Goal: Register for event/course

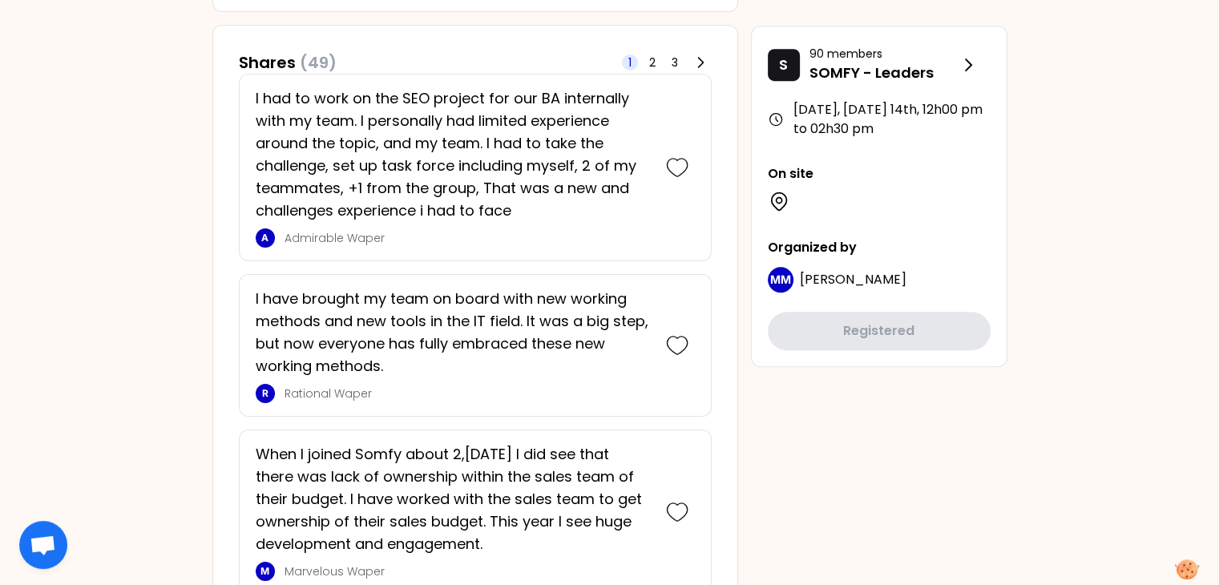
scroll to position [961, 0]
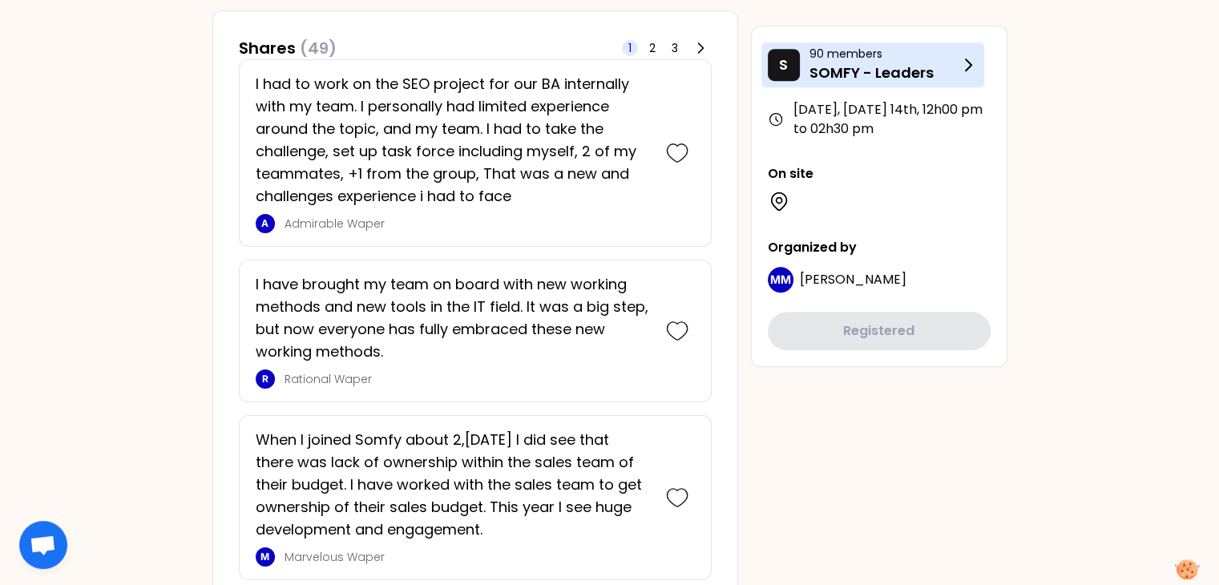
click at [965, 70] on icon at bounding box center [968, 64] width 6 height 11
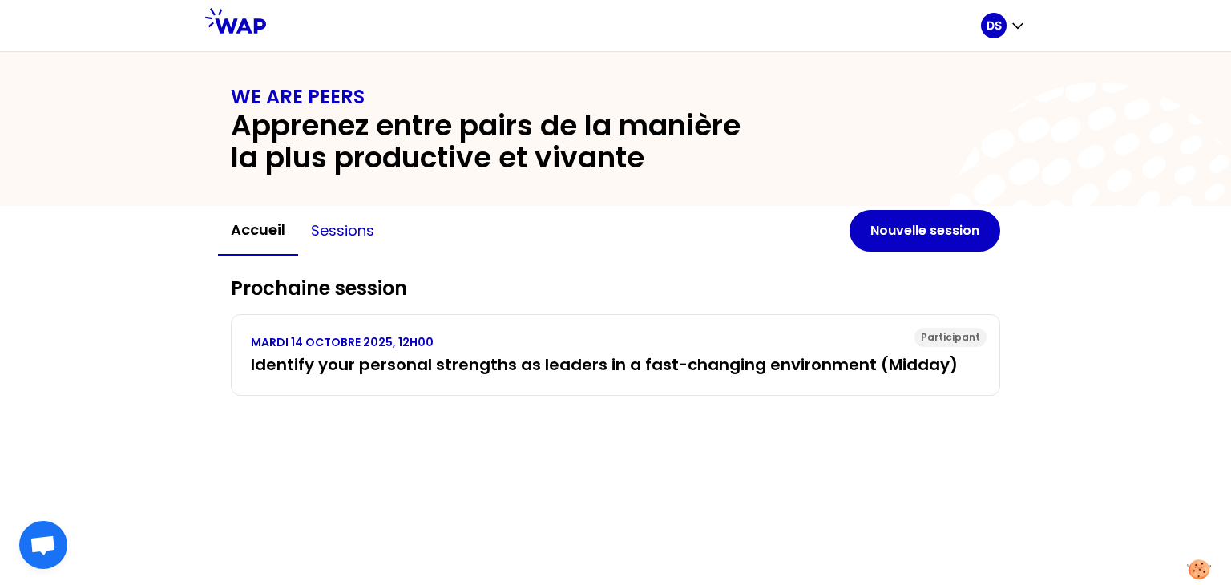
click at [352, 228] on button "Sessions" at bounding box center [342, 231] width 89 height 48
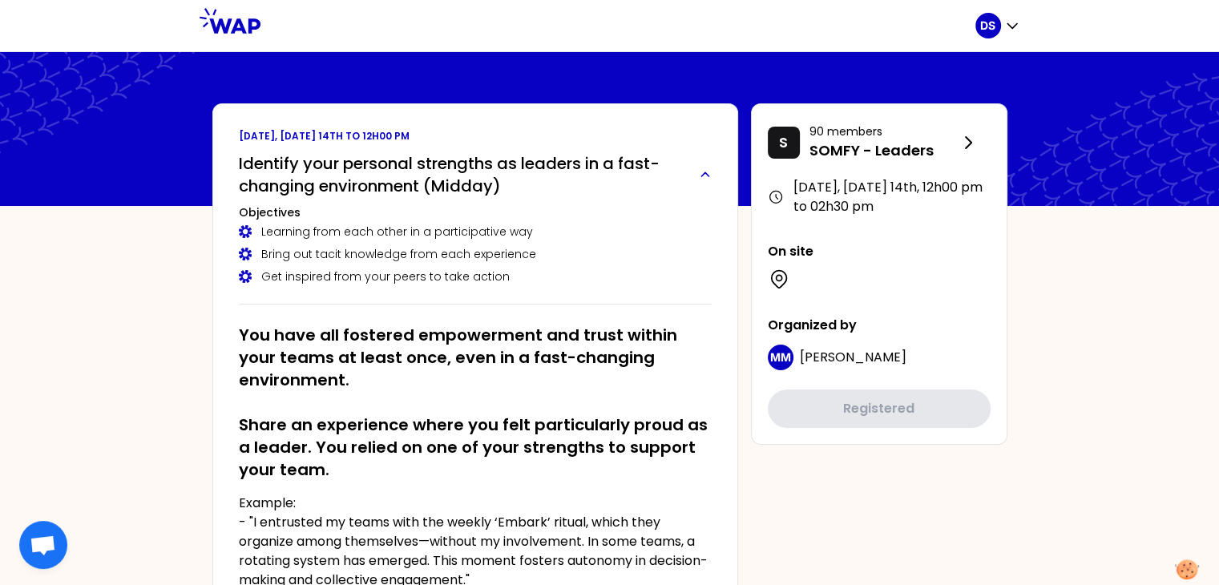
click at [706, 177] on icon "button" at bounding box center [704, 174] width 19 height 13
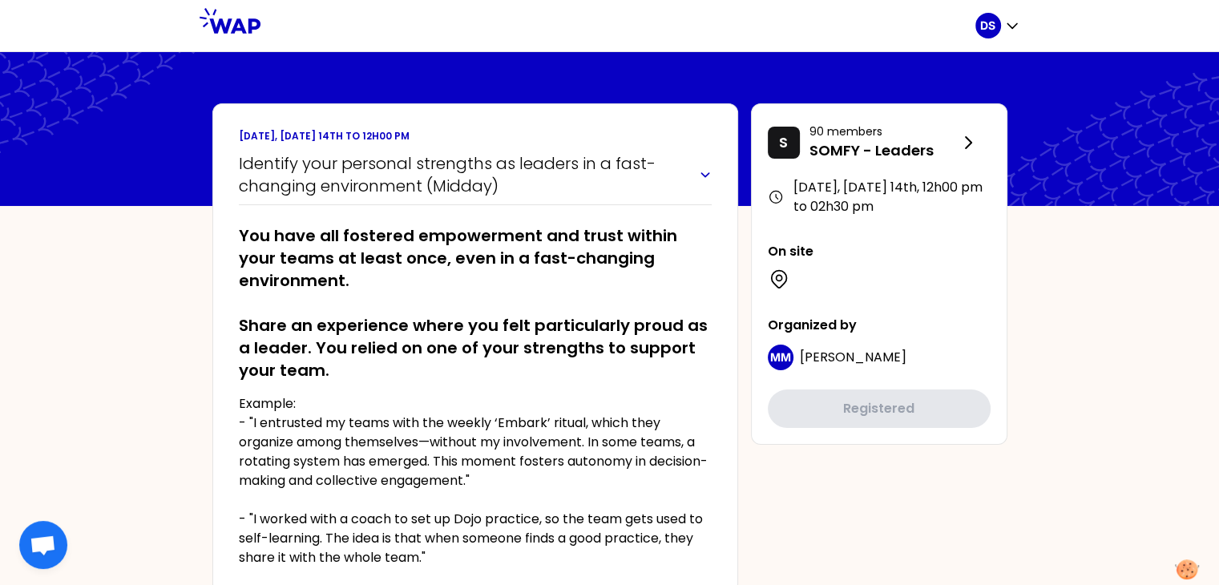
click at [706, 177] on icon "button" at bounding box center [704, 174] width 19 height 13
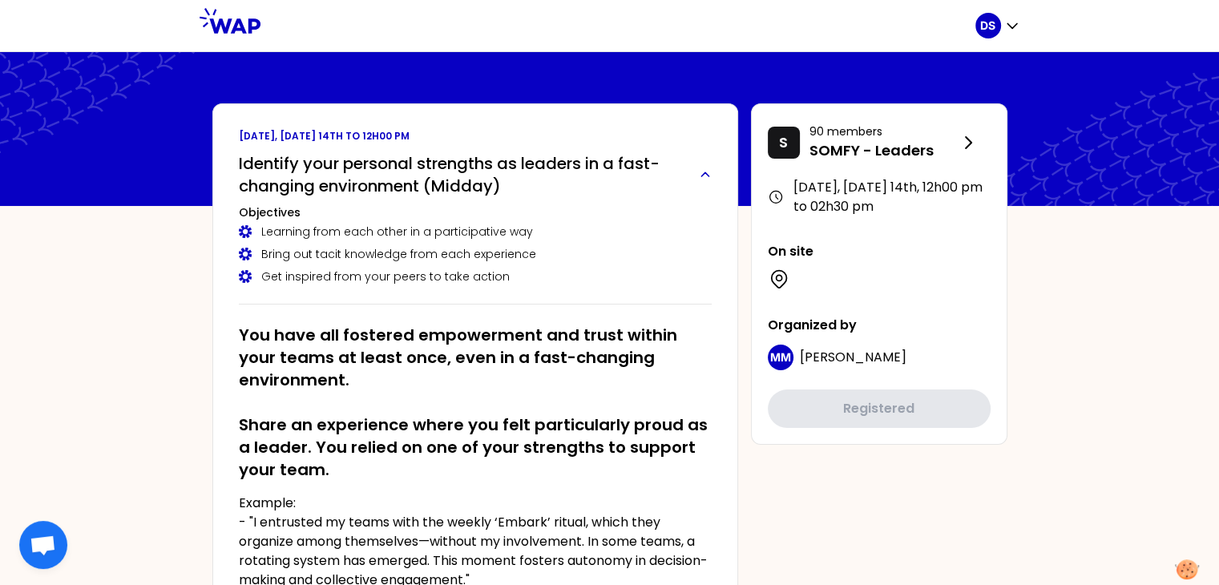
click at [706, 177] on icon "button" at bounding box center [704, 174] width 19 height 13
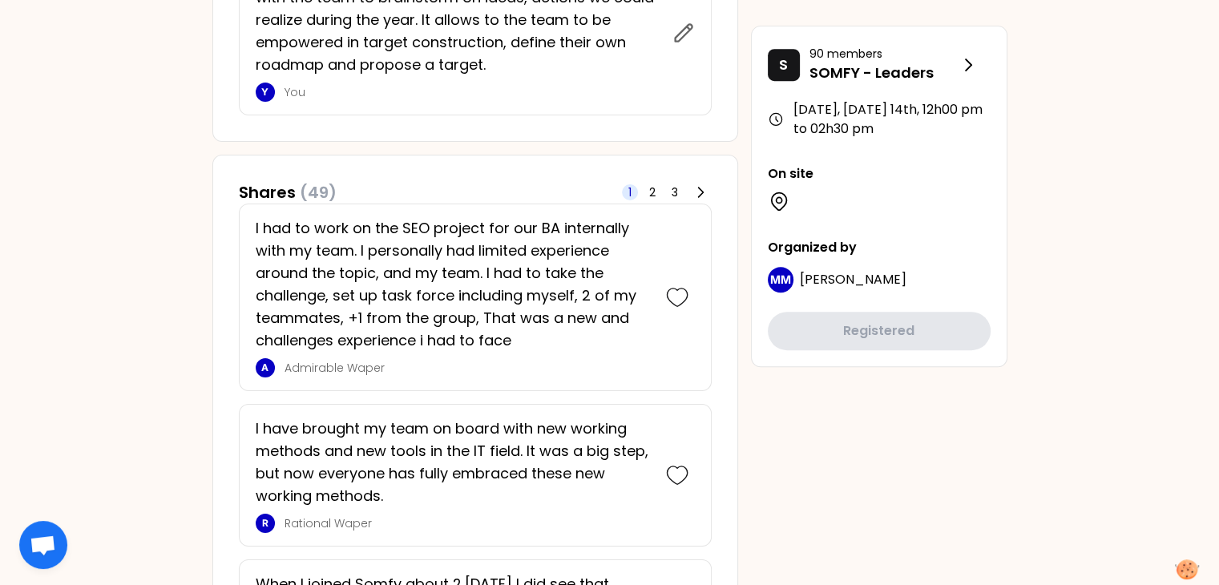
scroll to position [721, 0]
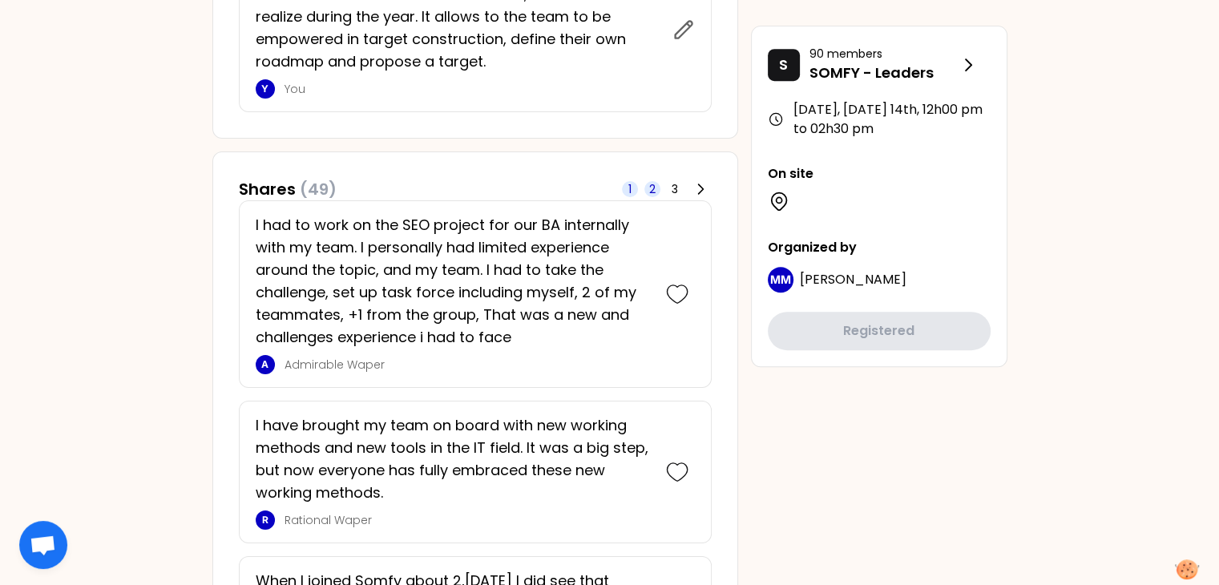
click at [657, 187] on span "2" at bounding box center [652, 189] width 16 height 16
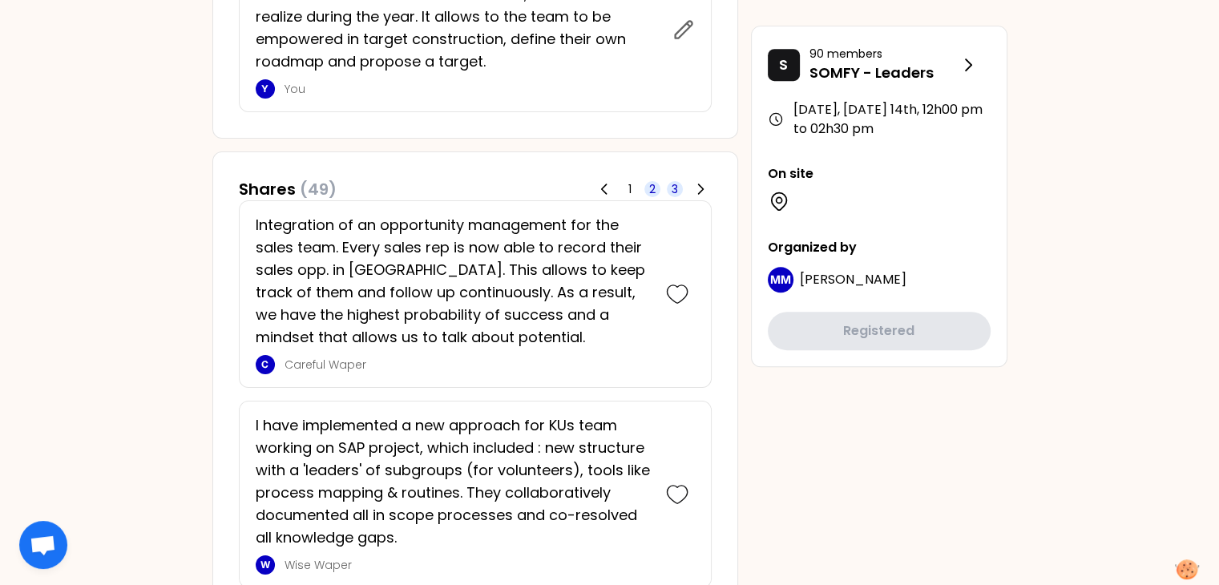
click at [673, 187] on span "3" at bounding box center [674, 189] width 6 height 16
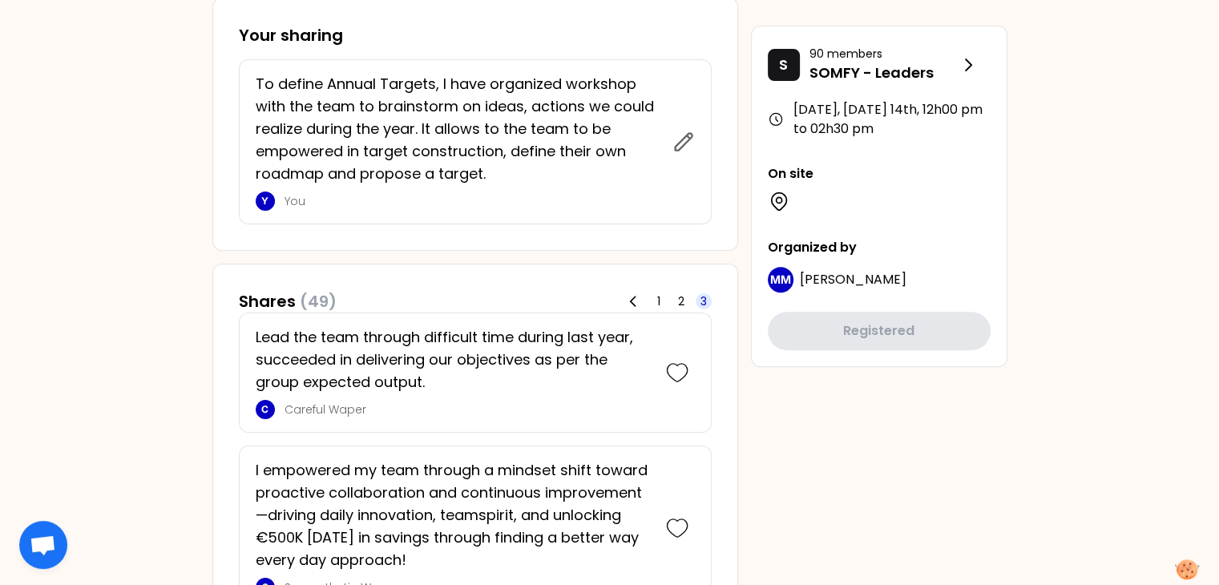
scroll to position [561, 0]
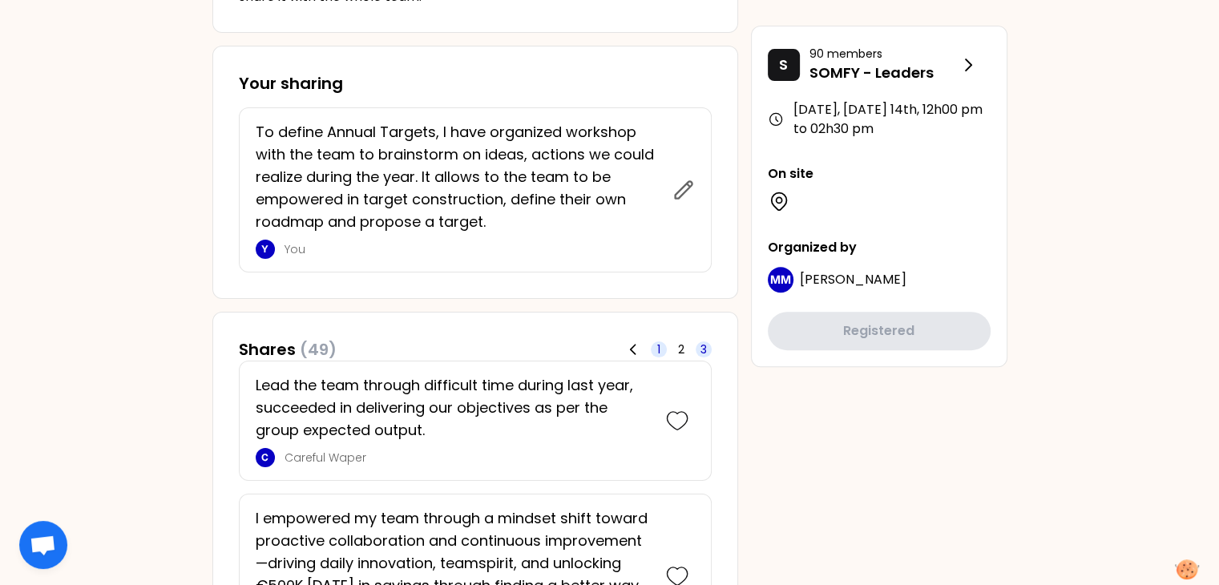
click at [657, 350] on span "1" at bounding box center [658, 349] width 3 height 16
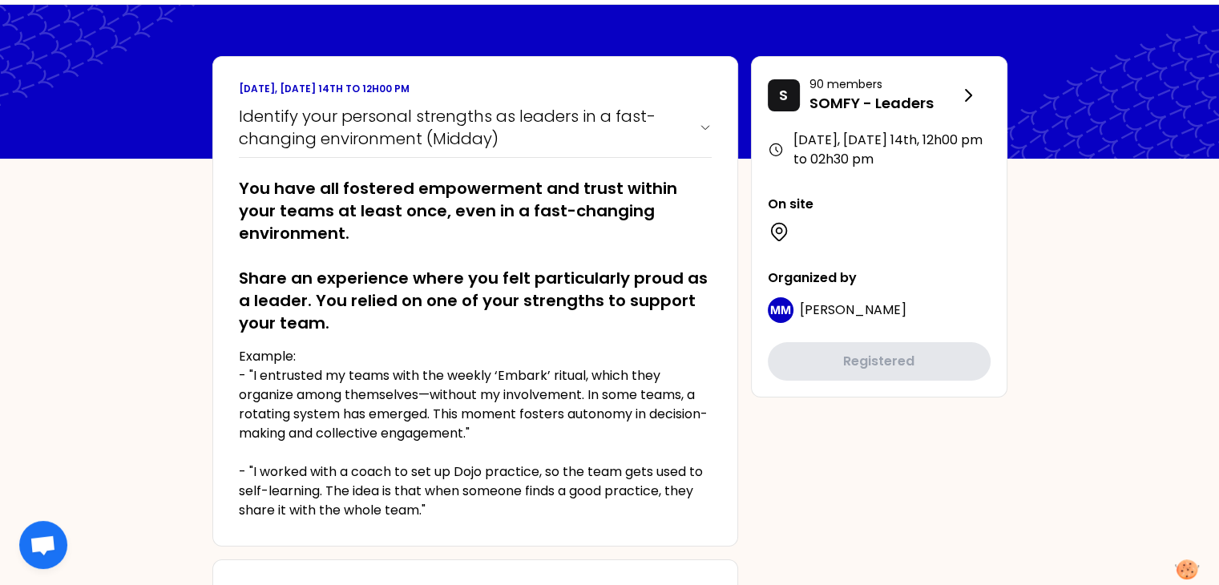
scroll to position [0, 0]
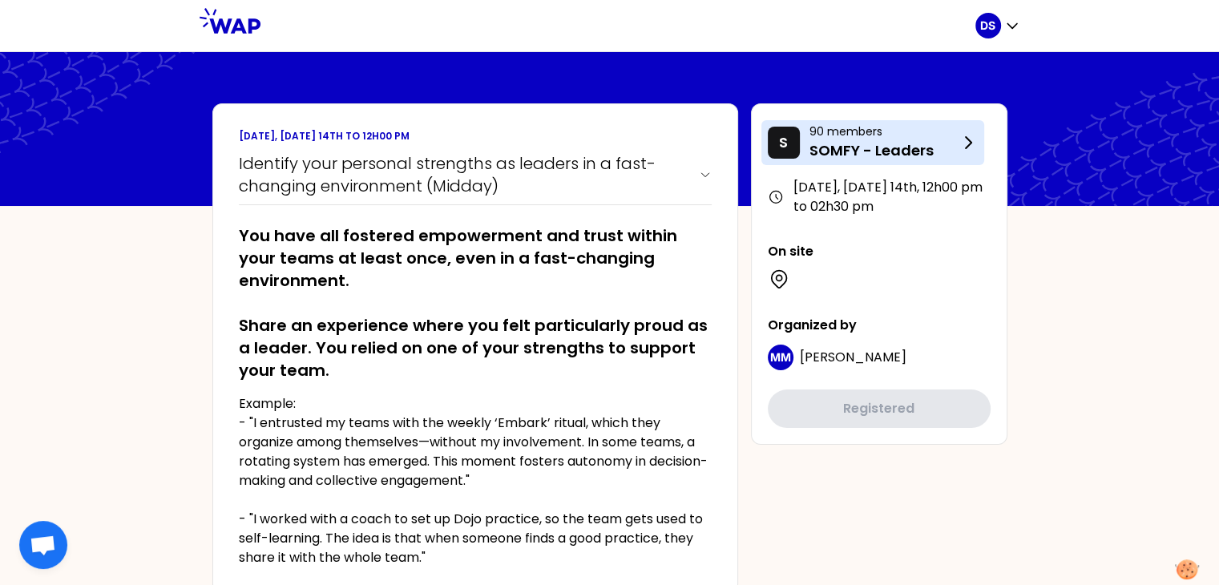
click at [966, 138] on icon at bounding box center [968, 142] width 6 height 11
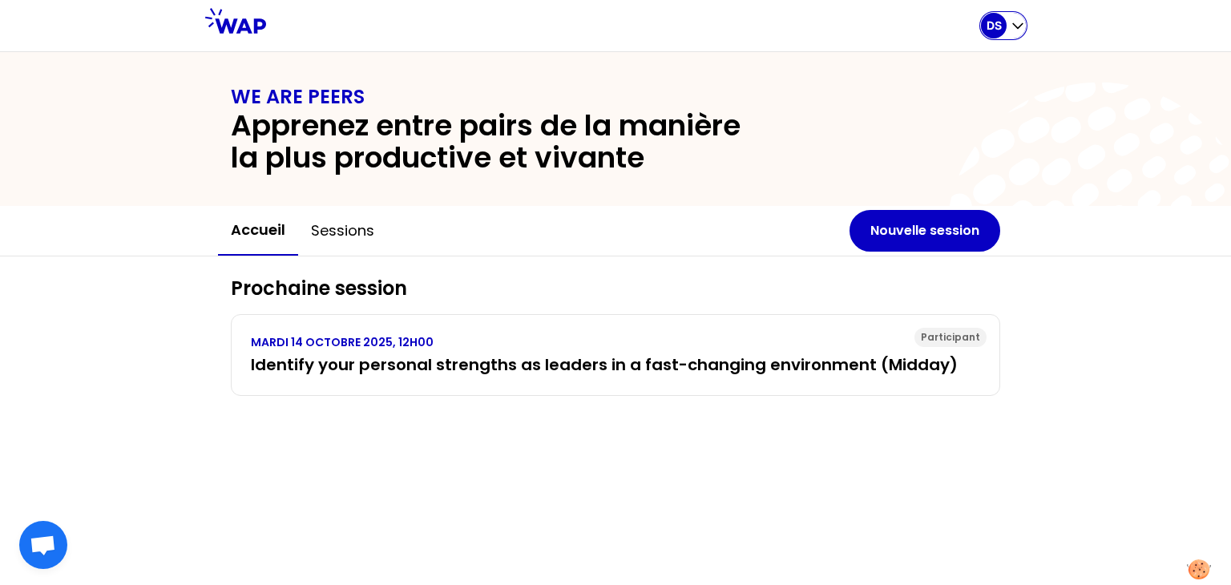
click at [1015, 23] on icon "button" at bounding box center [1017, 26] width 16 height 16
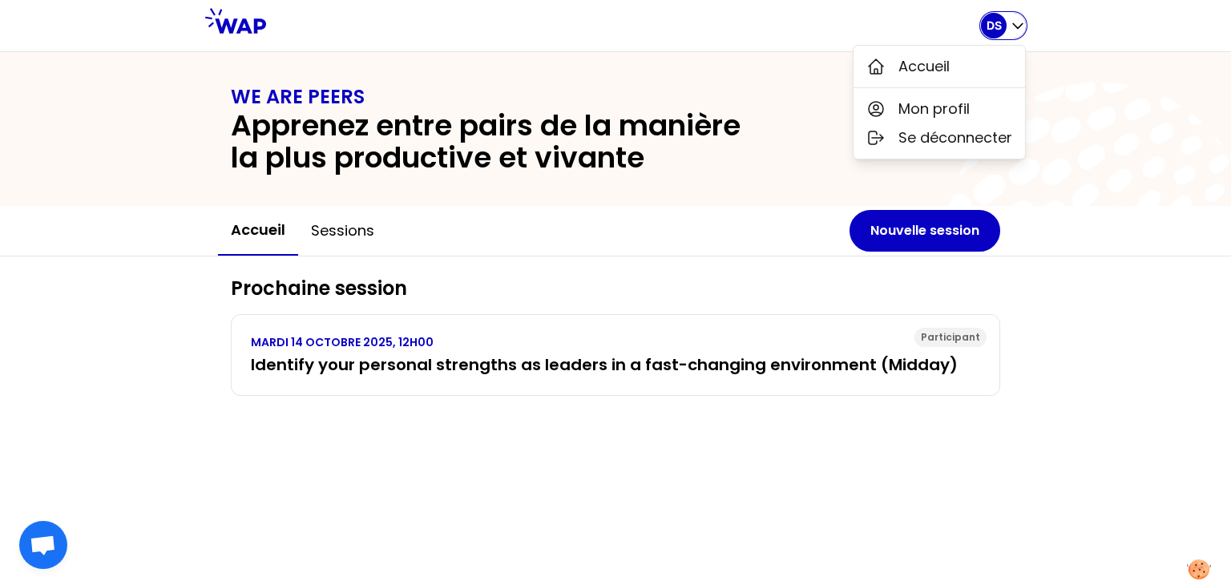
click at [1015, 25] on icon "button" at bounding box center [1017, 26] width 16 height 16
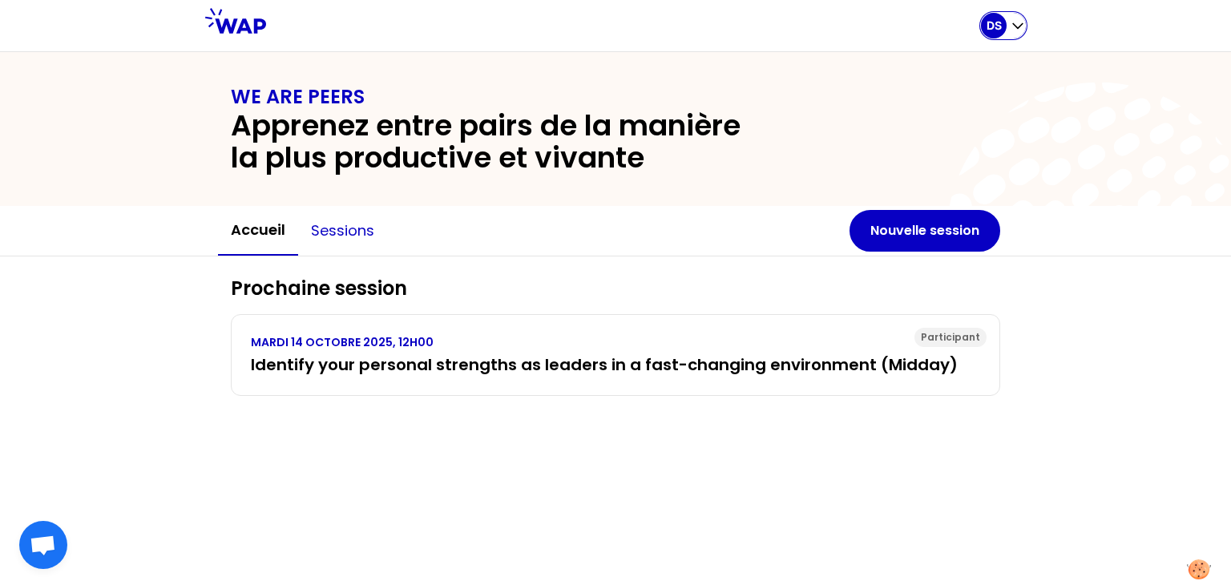
click at [347, 231] on button "Sessions" at bounding box center [342, 231] width 89 height 48
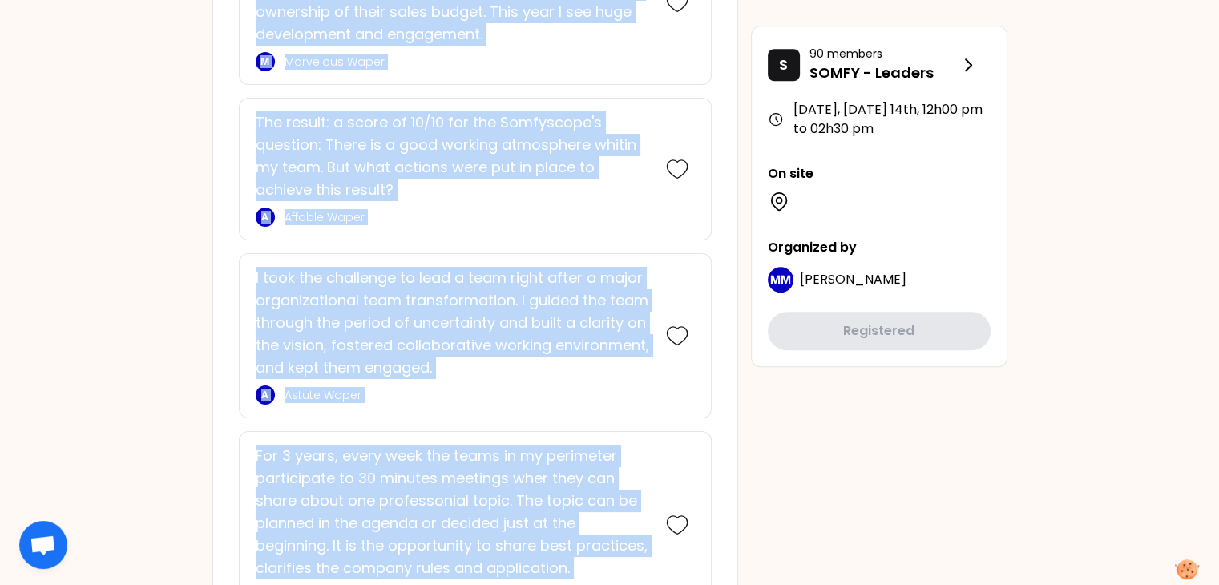
scroll to position [1497, 0]
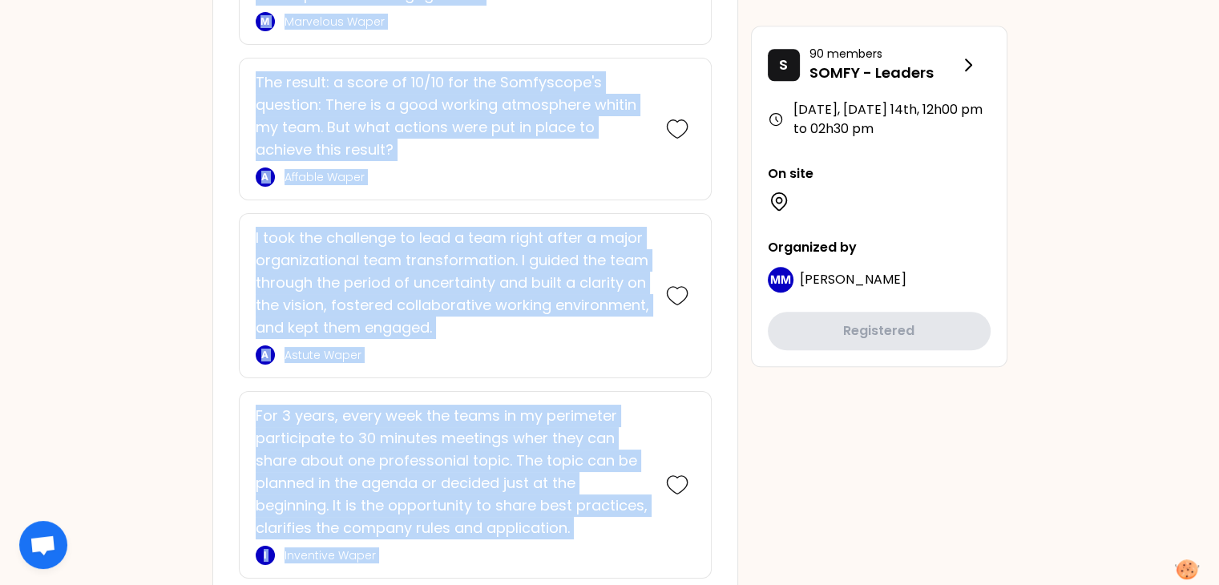
drag, startPoint x: 244, startPoint y: 131, endPoint x: 655, endPoint y: 524, distance: 568.9
copy div "loremi 8575, Dolorsi 49am co 88a53 el Seddoeiu temp incididu utlaboree do magna…"
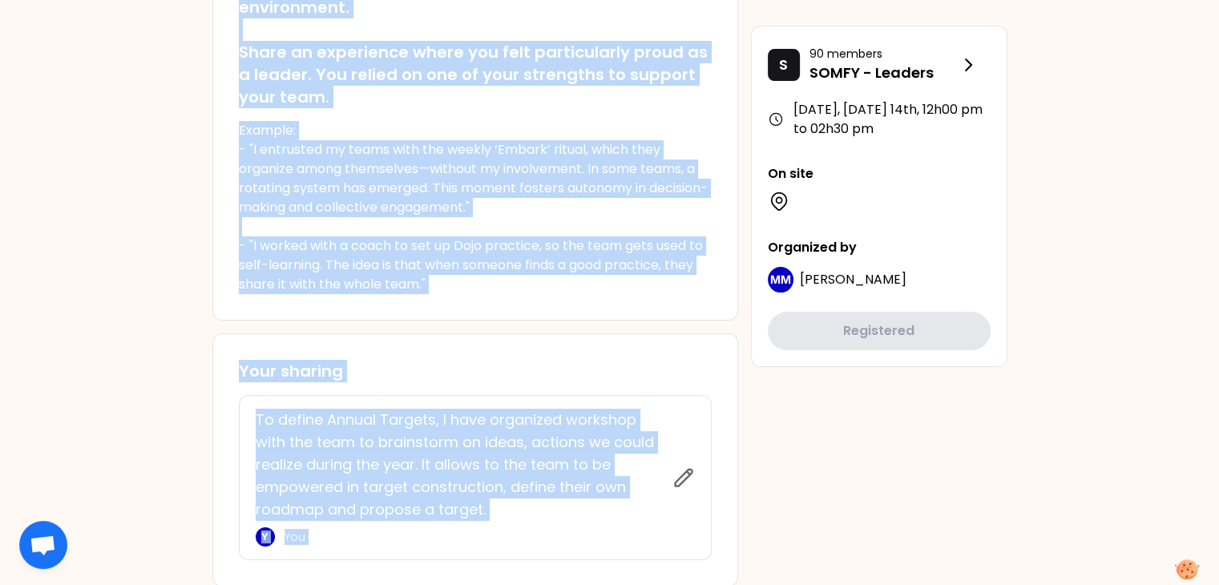
scroll to position [401, 0]
